Goal: Task Accomplishment & Management: Use online tool/utility

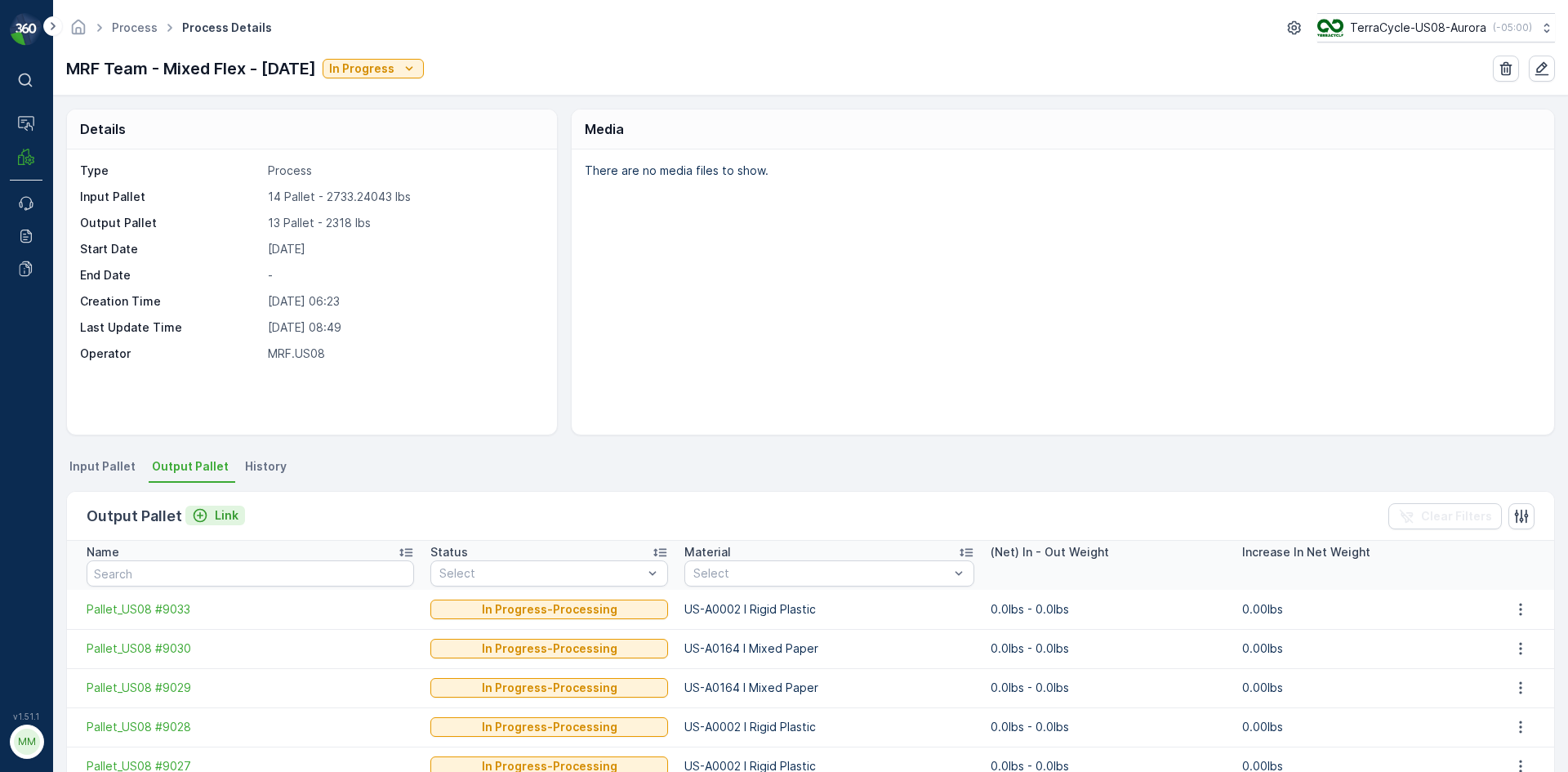
click at [217, 511] on p "Link" at bounding box center [226, 515] width 24 height 16
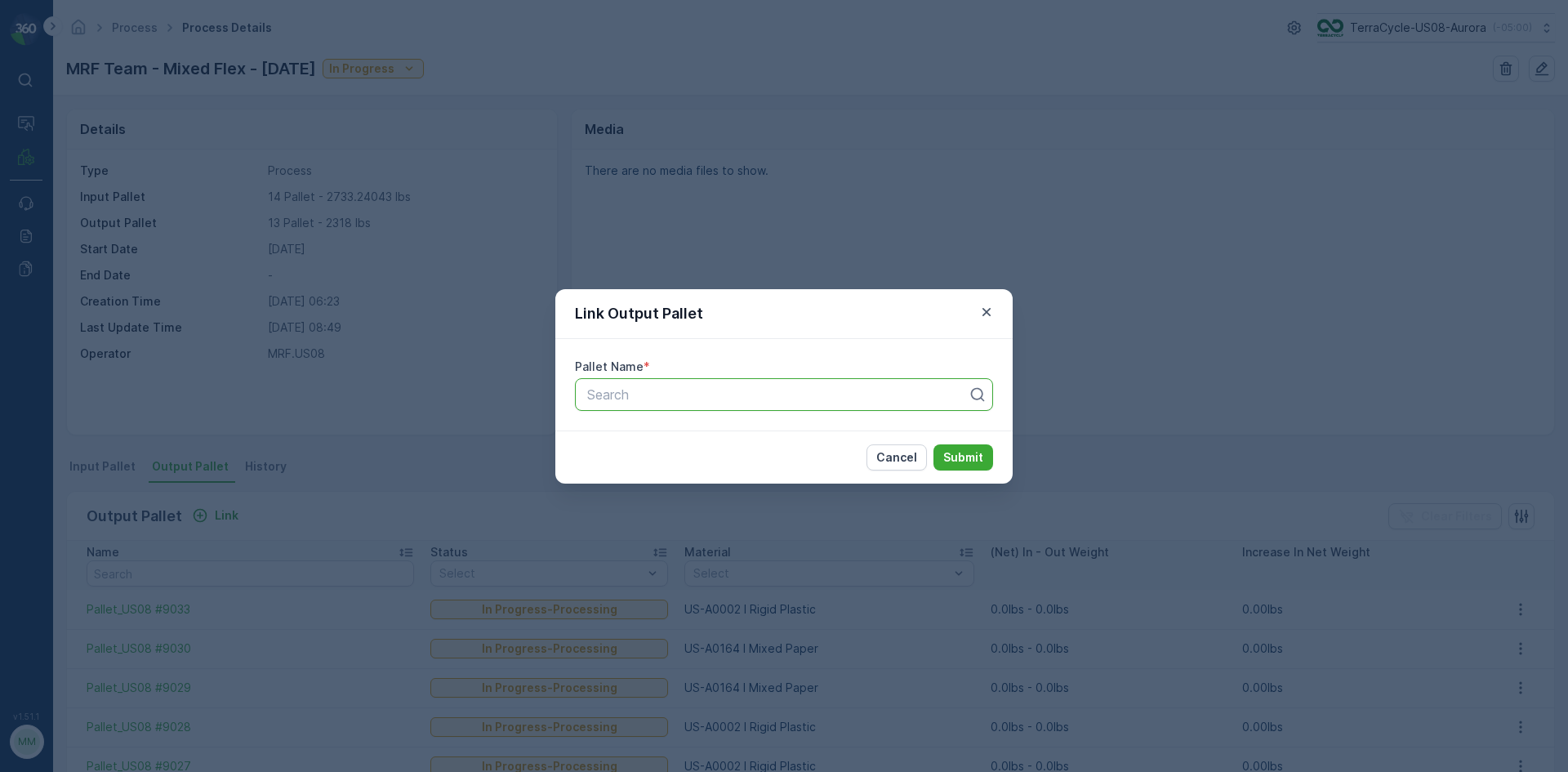
click at [666, 392] on div at bounding box center [777, 394] width 384 height 15
type input "9134"
click at [677, 458] on span "Pallet_US08 #9134" at bounding box center [643, 462] width 116 height 15
click at [967, 453] on p "Submit" at bounding box center [962, 458] width 40 height 16
